Goal: Task Accomplishment & Management: Manage account settings

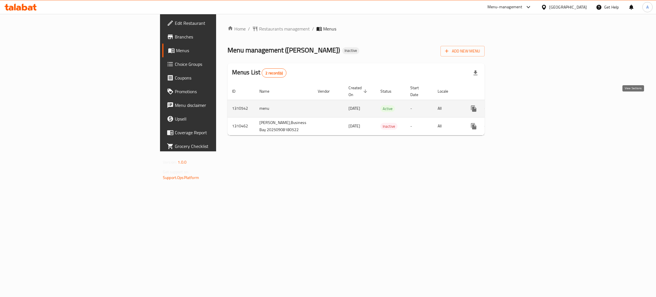
click at [518, 105] on icon "enhanced table" at bounding box center [514, 108] width 7 height 7
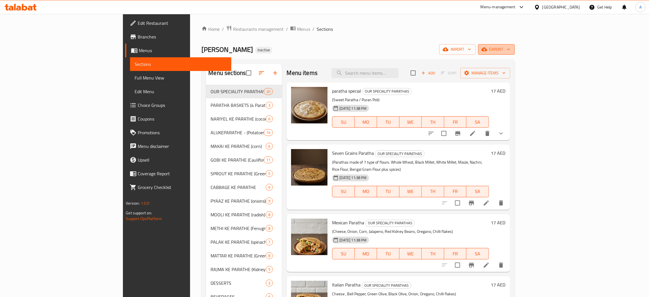
click at [512, 47] on icon "button" at bounding box center [509, 49] width 6 height 6
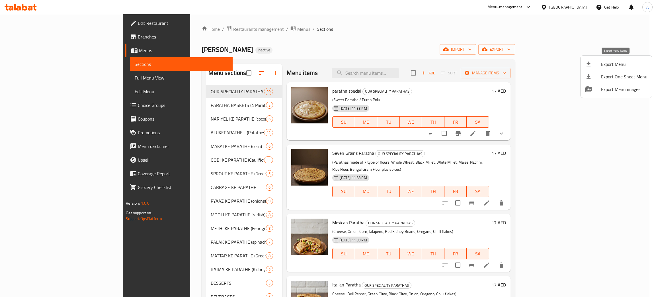
click at [613, 61] on span "Export Menu" at bounding box center [624, 64] width 46 height 7
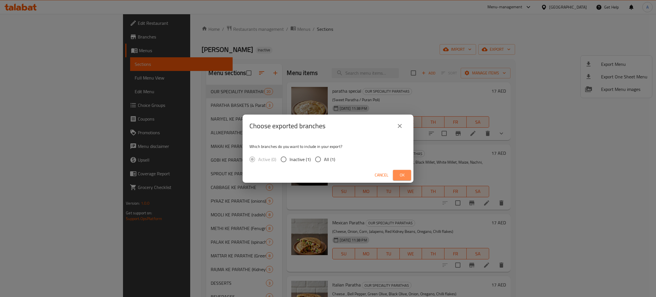
drag, startPoint x: 399, startPoint y: 176, endPoint x: 492, endPoint y: 35, distance: 169.1
click at [399, 175] on span "Ok" at bounding box center [401, 174] width 9 height 7
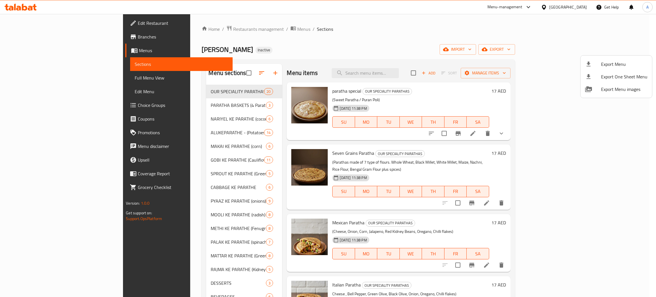
drag, startPoint x: 578, startPoint y: 7, endPoint x: 563, endPoint y: 6, distance: 15.4
click at [578, 7] on div at bounding box center [328, 148] width 656 height 297
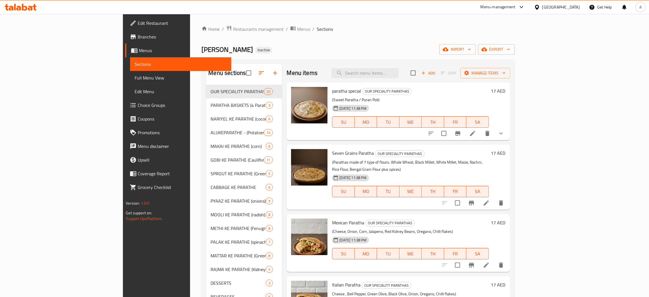
click at [563, 6] on div "[GEOGRAPHIC_DATA]" at bounding box center [562, 7] width 38 height 6
click at [508, 85] on div "Jordan" at bounding box center [505, 85] width 20 height 13
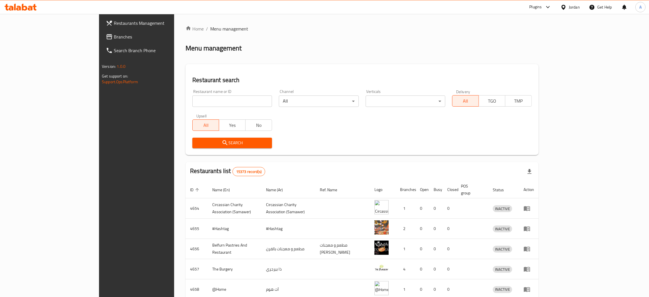
click at [192, 99] on input "search" at bounding box center [232, 100] width 80 height 11
paste input "Prime Burger"
type input "Prime Burger"
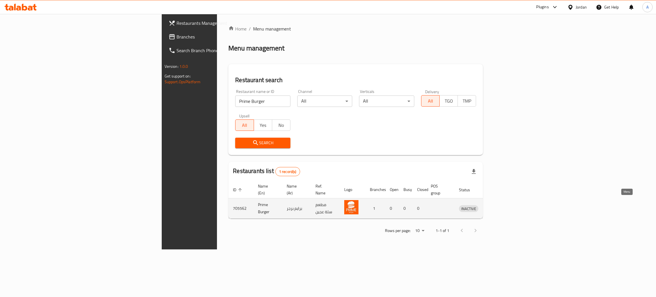
click at [497, 205] on icon "enhanced table" at bounding box center [493, 208] width 7 height 7
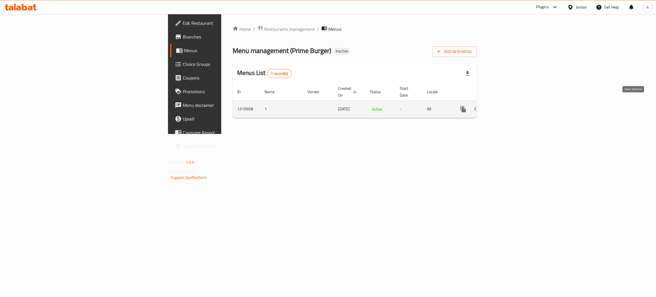
click at [508, 106] on icon "enhanced table" at bounding box center [504, 109] width 7 height 7
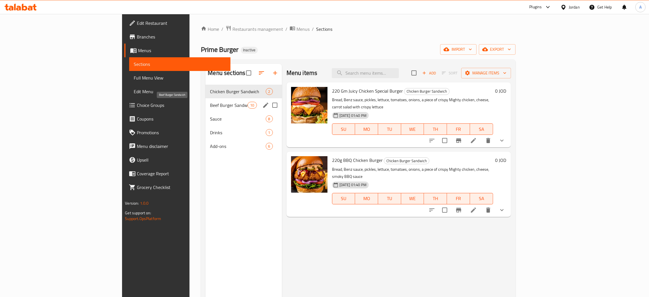
click at [210, 106] on span "Beef Burger Sandwich" at bounding box center [229, 105] width 38 height 7
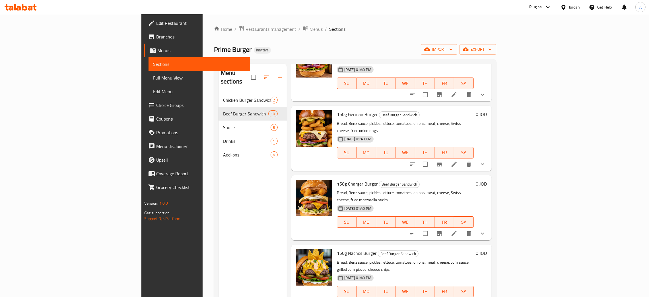
scroll to position [339, 0]
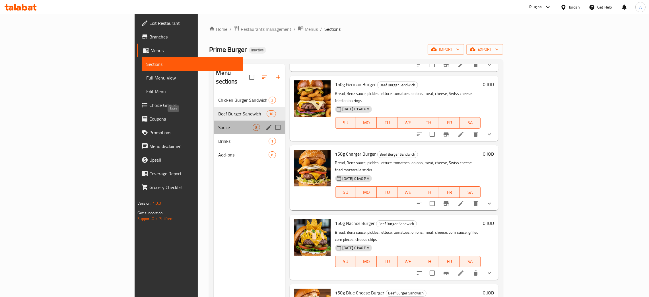
click at [218, 124] on span "Sauce" at bounding box center [235, 127] width 34 height 7
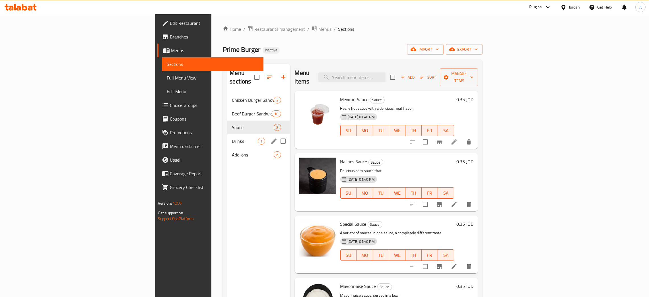
click at [227, 134] on div "Drinks 1" at bounding box center [258, 141] width 63 height 14
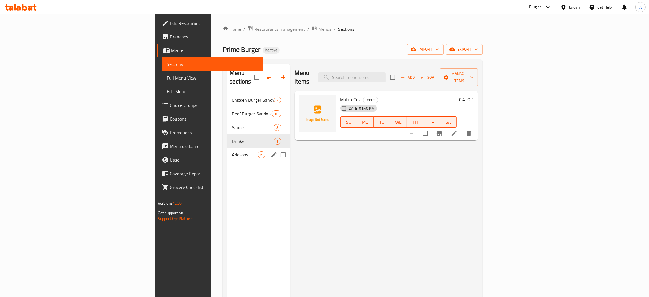
click at [227, 148] on div "Add-ons 6" at bounding box center [258, 155] width 63 height 14
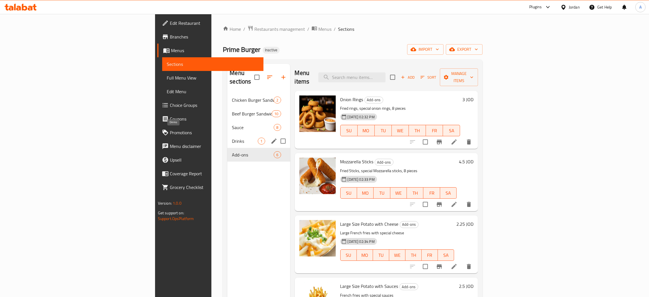
click at [232, 138] on span "Drinks" at bounding box center [245, 141] width 26 height 7
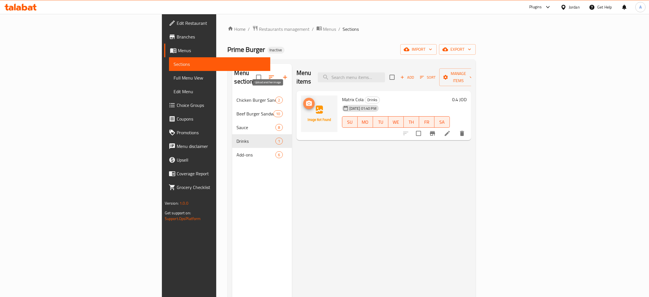
click at [303, 100] on span "upload picture" at bounding box center [308, 103] width 11 height 7
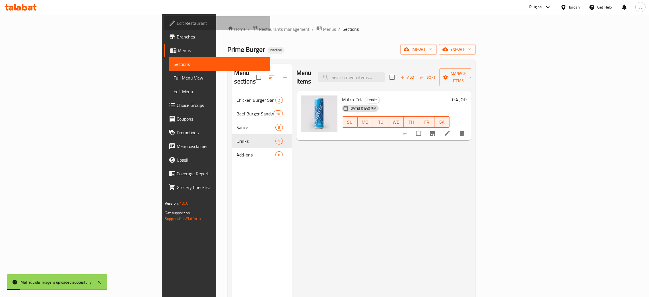
click at [177, 22] on span "Edit Restaurant" at bounding box center [221, 23] width 89 height 7
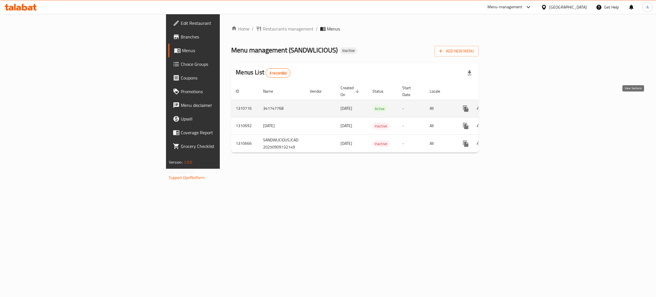
click at [510, 105] on icon "enhanced table" at bounding box center [506, 108] width 7 height 7
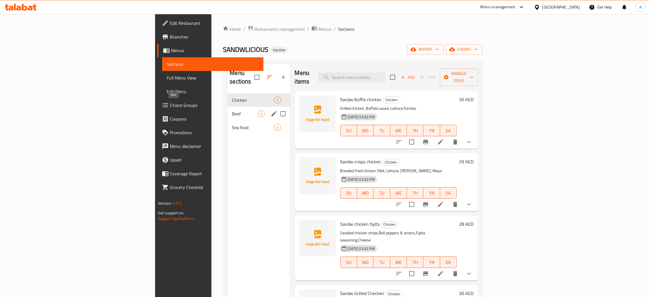
click at [232, 110] on span "Beef" at bounding box center [245, 113] width 26 height 7
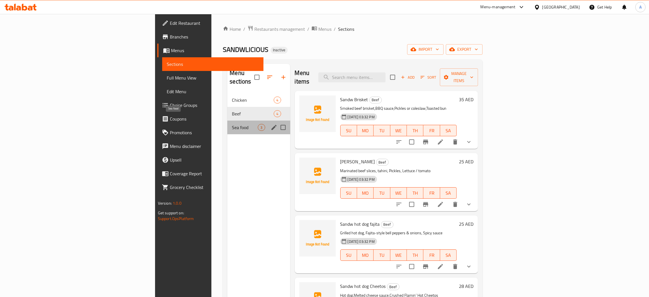
click at [232, 124] on span "Sea food" at bounding box center [245, 127] width 26 height 7
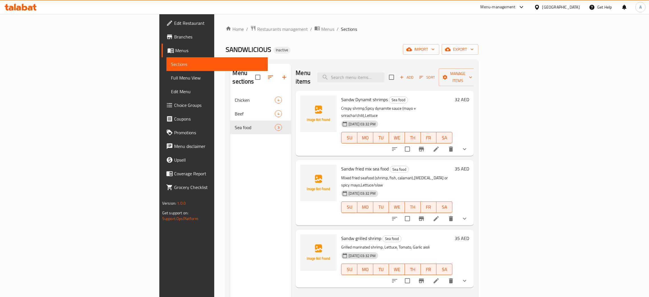
click at [556, 4] on div "[GEOGRAPHIC_DATA]" at bounding box center [562, 7] width 38 height 6
click at [501, 114] on div "[GEOGRAPHIC_DATA]" at bounding box center [519, 111] width 38 height 6
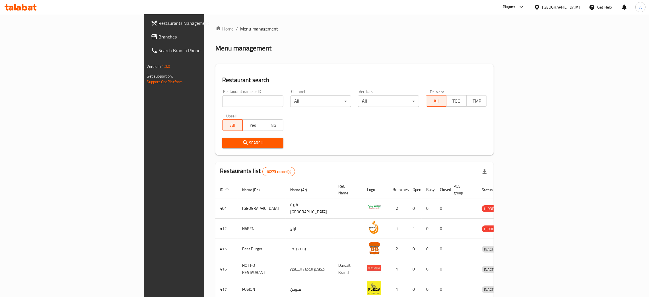
click at [222, 99] on input "search" at bounding box center [252, 100] width 61 height 11
paste input "Dhawaqat Aleafi"
type input "Dhawaqat Aleafi"
click button "Search" at bounding box center [252, 143] width 61 height 11
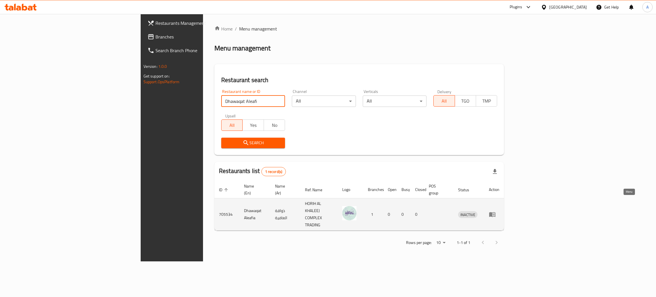
click at [499, 211] on link "enhanced table" at bounding box center [494, 214] width 11 height 7
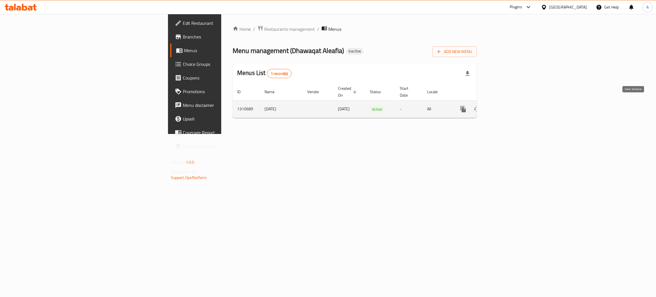
click at [508, 106] on icon "enhanced table" at bounding box center [504, 109] width 7 height 7
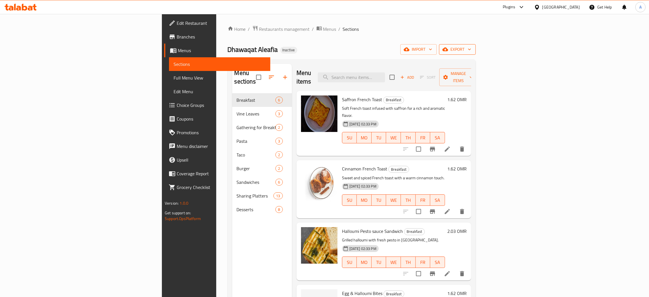
click at [473, 49] on icon "button" at bounding box center [470, 49] width 6 height 6
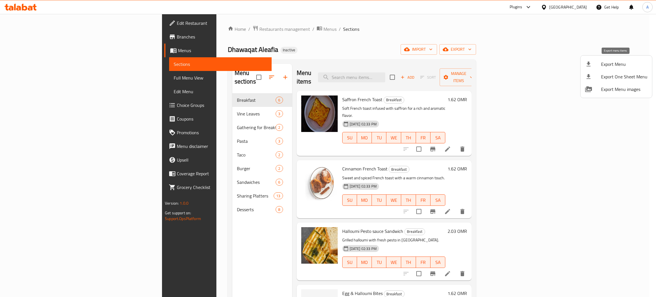
click at [613, 61] on span "Export Menu" at bounding box center [624, 64] width 46 height 7
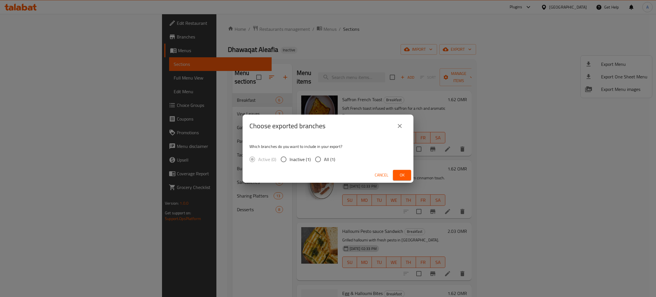
click at [400, 174] on span "Ok" at bounding box center [401, 174] width 9 height 7
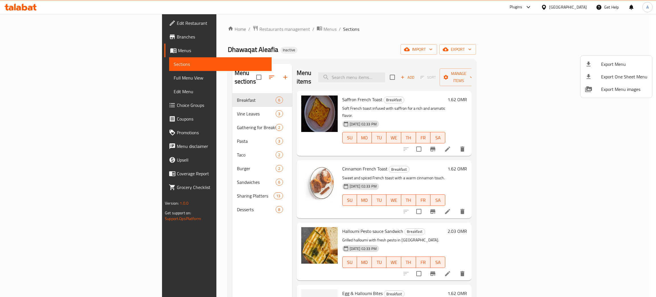
click at [177, 202] on div at bounding box center [328, 148] width 656 height 297
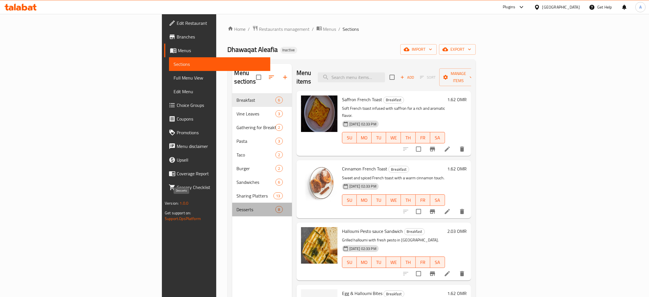
click at [237, 206] on span "Desserts" at bounding box center [256, 209] width 39 height 7
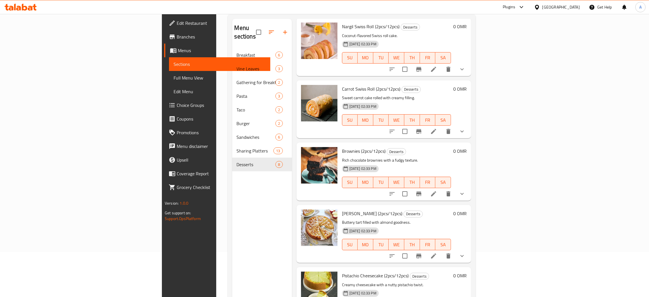
scroll to position [80, 0]
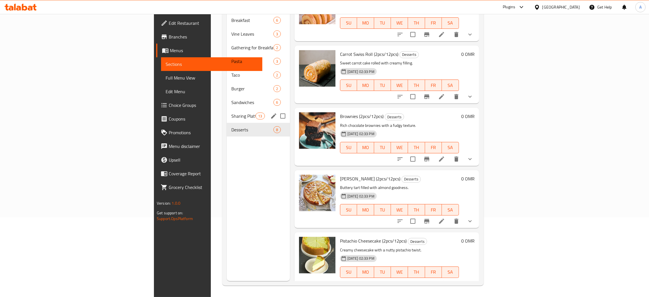
click at [227, 109] on div "Sharing Platters 13" at bounding box center [258, 116] width 63 height 14
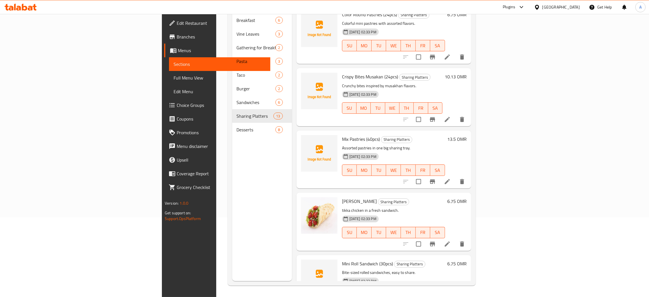
scroll to position [508, 0]
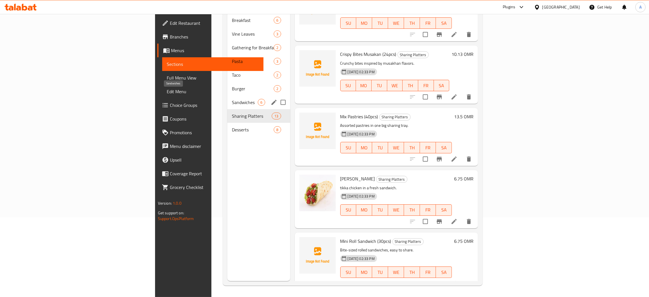
click at [232, 99] on span "Sandwiches" at bounding box center [245, 102] width 26 height 7
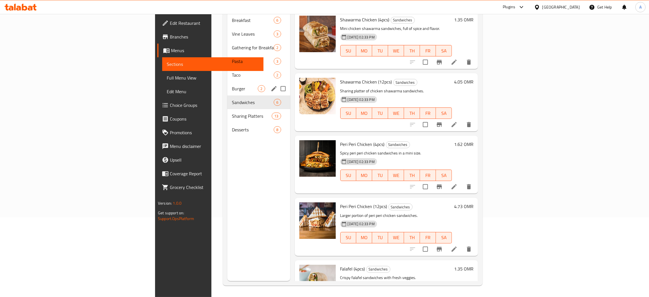
click at [232, 85] on span "Burger" at bounding box center [245, 88] width 26 height 7
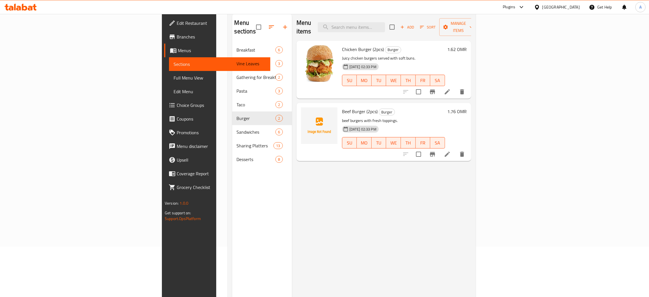
scroll to position [38, 0]
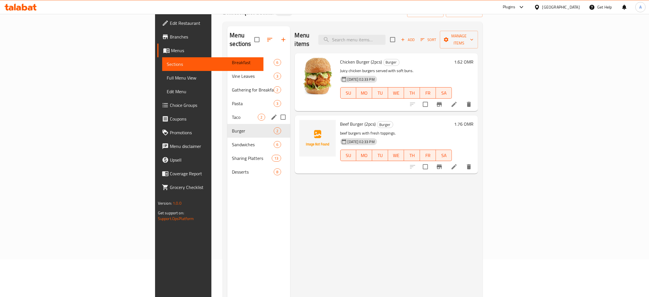
click at [232, 114] on span "Taco" at bounding box center [245, 117] width 26 height 7
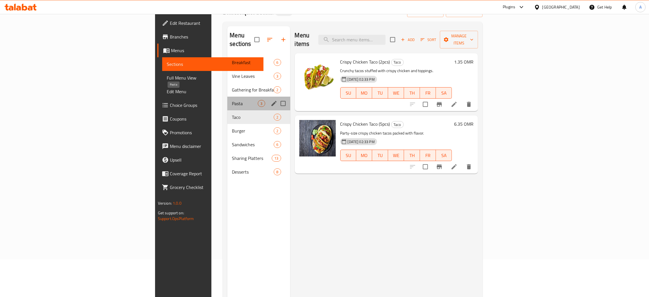
click at [232, 100] on span "Pasta" at bounding box center [245, 103] width 26 height 7
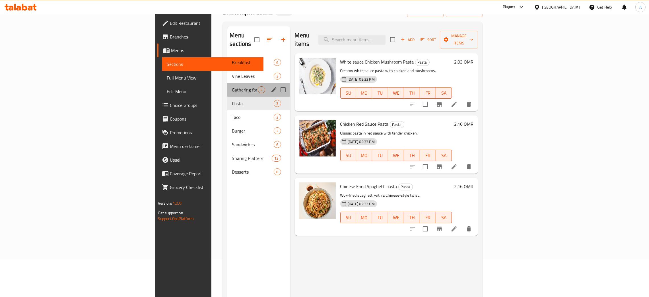
click at [227, 86] on div "Gathering for Breakfast 2" at bounding box center [258, 90] width 63 height 14
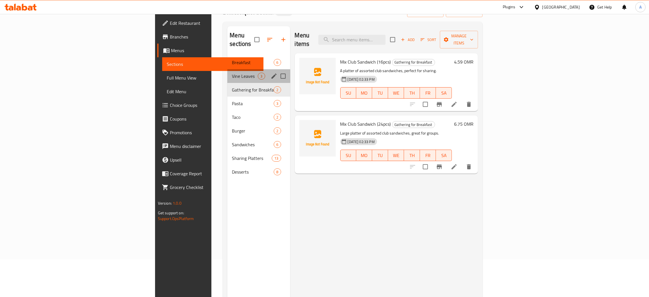
click at [227, 73] on div "Vine Leaves 3" at bounding box center [258, 76] width 63 height 14
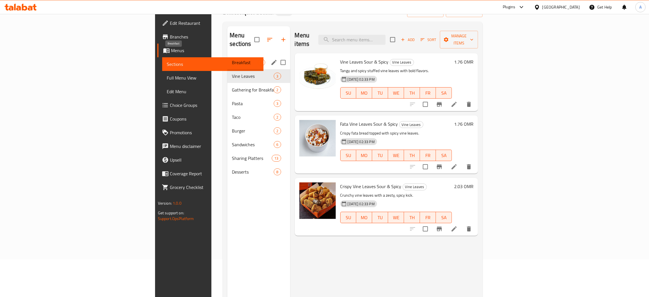
click at [232, 59] on span "Breakfast" at bounding box center [245, 62] width 26 height 7
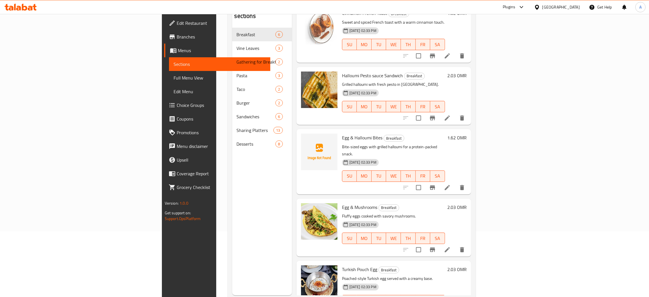
scroll to position [80, 0]
